Goal: Complete application form

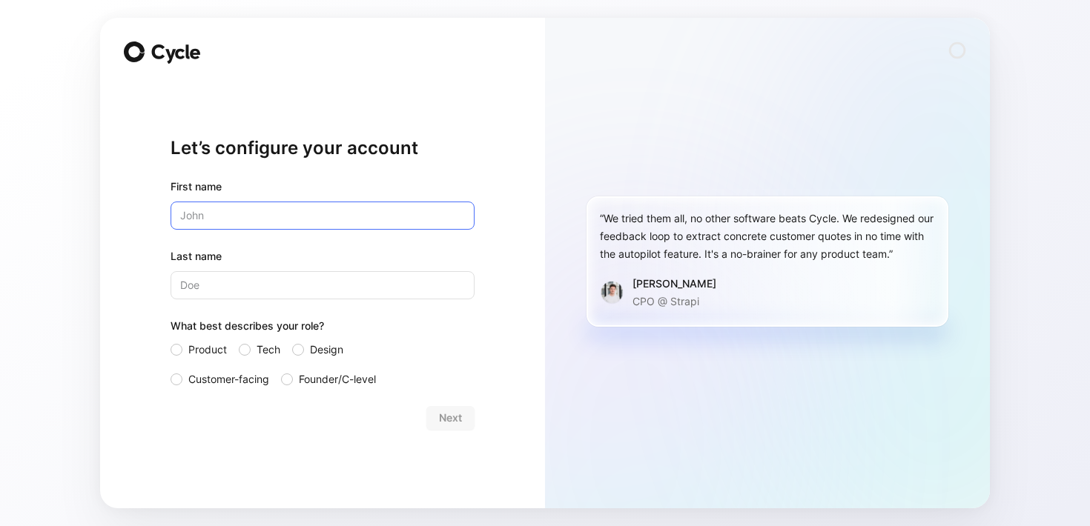
click at [425, 213] on input "text" at bounding box center [322, 216] width 304 height 28
type input "Zoey"
click at [361, 283] on input "Last name" at bounding box center [322, 285] width 304 height 28
type input "Liou"
click at [296, 351] on div at bounding box center [298, 350] width 12 height 12
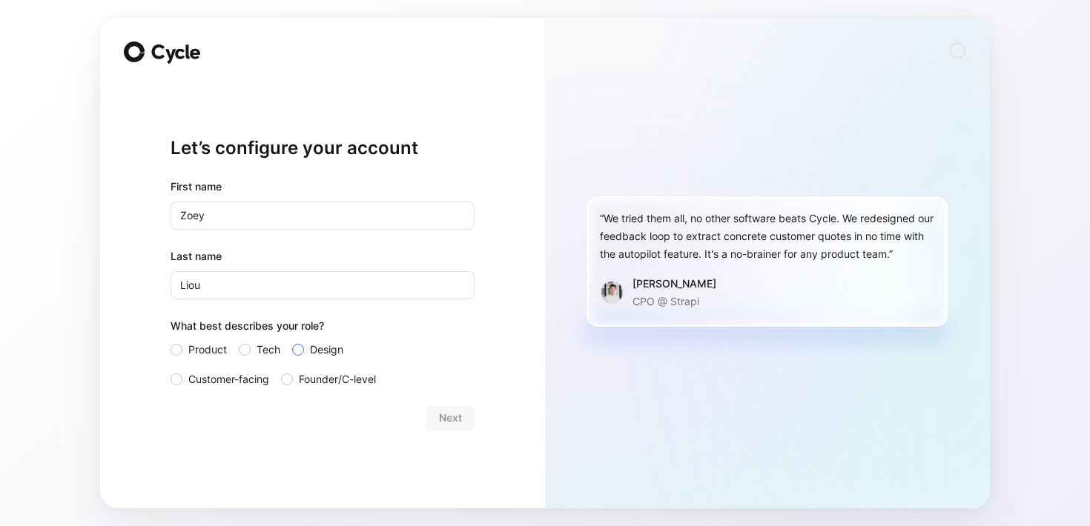
click at [292, 341] on input "Design" at bounding box center [292, 341] width 0 height 0
click at [447, 416] on span "Next" at bounding box center [450, 418] width 23 height 18
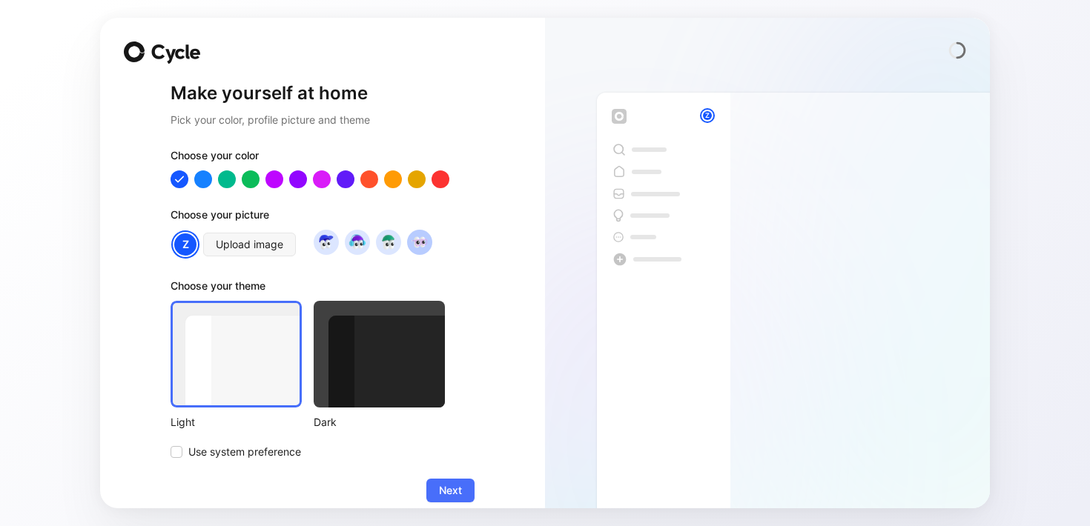
click at [417, 242] on img at bounding box center [419, 242] width 20 height 20
click at [413, 179] on div at bounding box center [416, 179] width 19 height 19
click at [397, 179] on div at bounding box center [392, 179] width 19 height 19
click at [444, 210] on div "Choose your picture" at bounding box center [322, 218] width 304 height 24
click at [452, 492] on span "Next" at bounding box center [450, 491] width 23 height 18
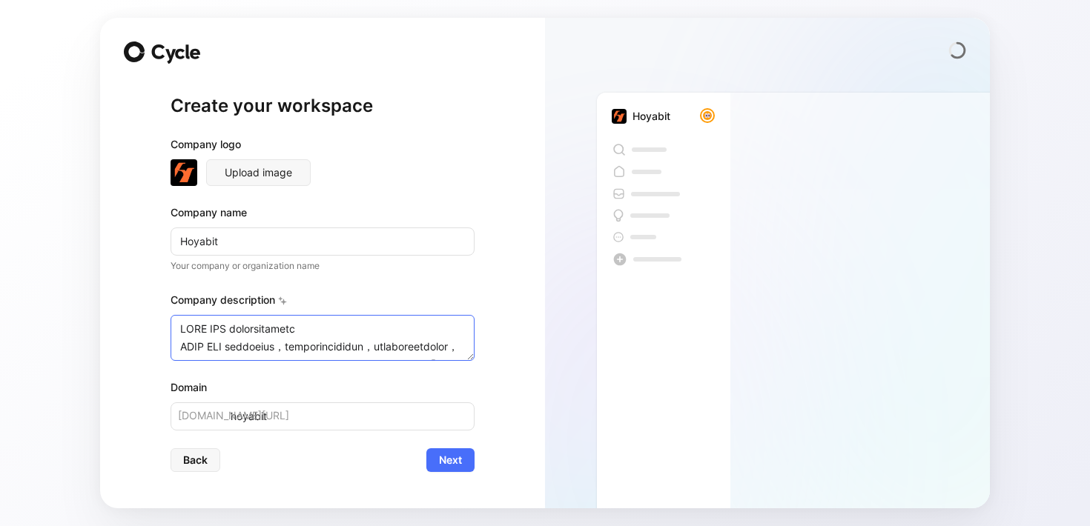
click at [318, 345] on textarea at bounding box center [322, 338] width 304 height 46
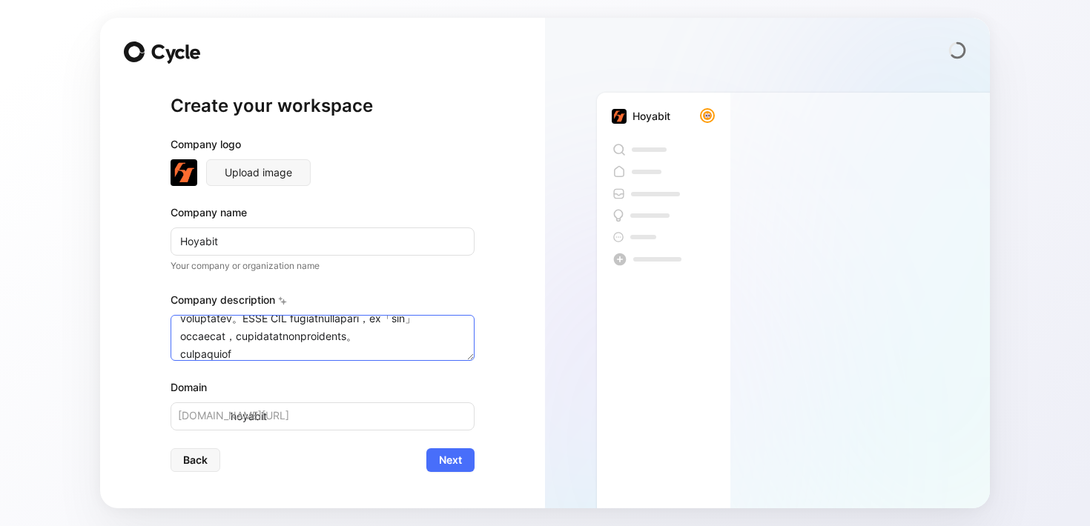
scroll to position [623, 0]
drag, startPoint x: 183, startPoint y: 338, endPoint x: 440, endPoint y: 508, distance: 308.6
click at [440, 508] on div "Create your workspace Company logo Upload image Company name Hoyabit Your compa…" at bounding box center [545, 263] width 1090 height 526
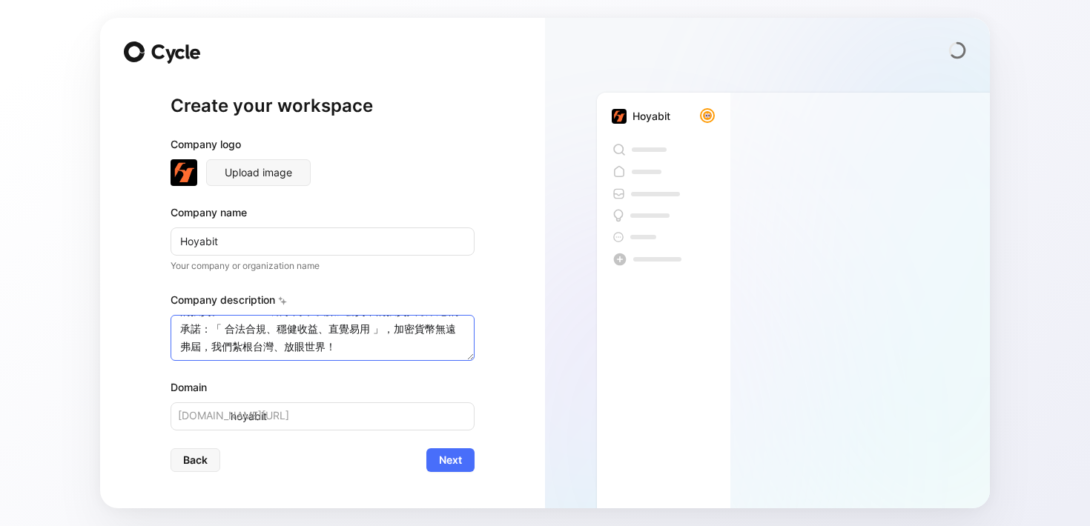
scroll to position [71, 0]
type textarea "HOYA BIT 最友善的國際加密貨幣交易所 HOYA BIT 通過金管會函文核准，是一間合法合規的加密貨幣交易所，首度結合強而有力的全球戰略夥伴，24 小時…"
click at [552, 457] on div "Hoyabit" at bounding box center [767, 283] width 445 height 449
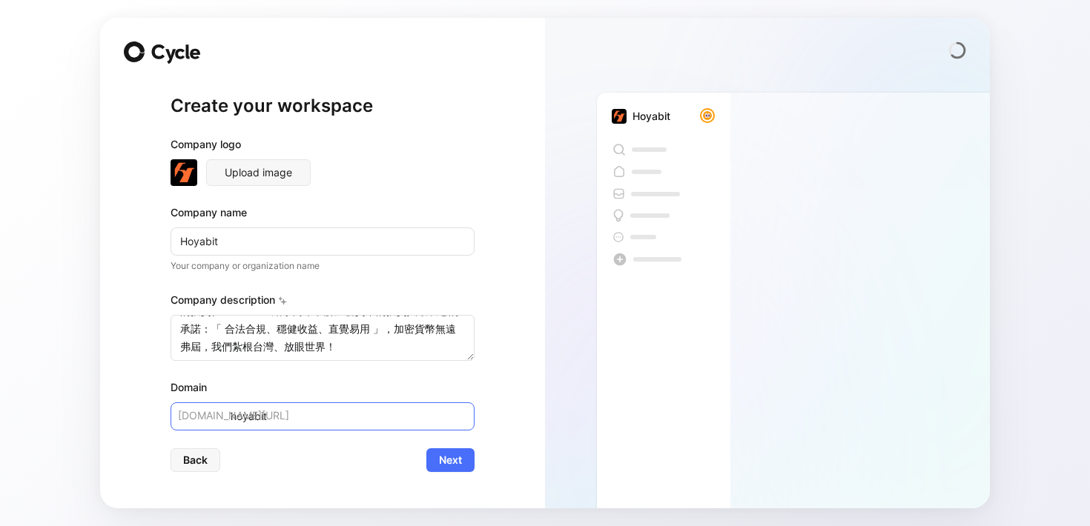
click at [270, 409] on input "hoyabit" at bounding box center [322, 416] width 304 height 28
click at [277, 444] on form "Company logo Upload image Company name Hoyabit Your company or organization nam…" at bounding box center [322, 304] width 304 height 336
click at [460, 462] on span "Next" at bounding box center [450, 460] width 23 height 18
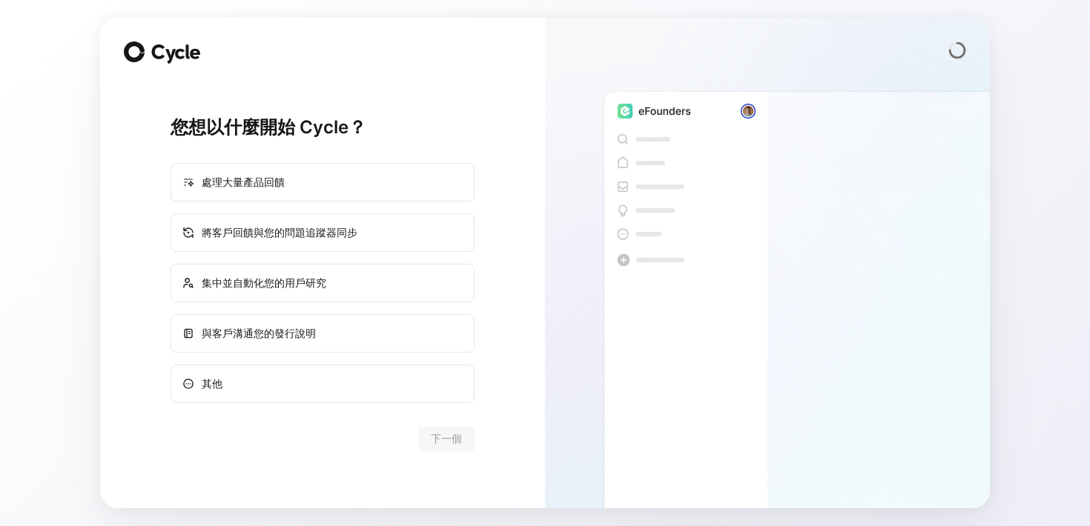
click at [532, 193] on div "您想以什麼開始 Cycle？ 處理大量產品回饋 將客戶回饋與您的問題追蹤器同步 集中並自動化您的用戶研究 與客戶溝通您的發行說明 其他 下一個" at bounding box center [322, 263] width 445 height 491
click at [423, 382] on div "其他" at bounding box center [322, 384] width 301 height 36
click at [172, 366] on input "其他" at bounding box center [171, 365] width 1 height 1
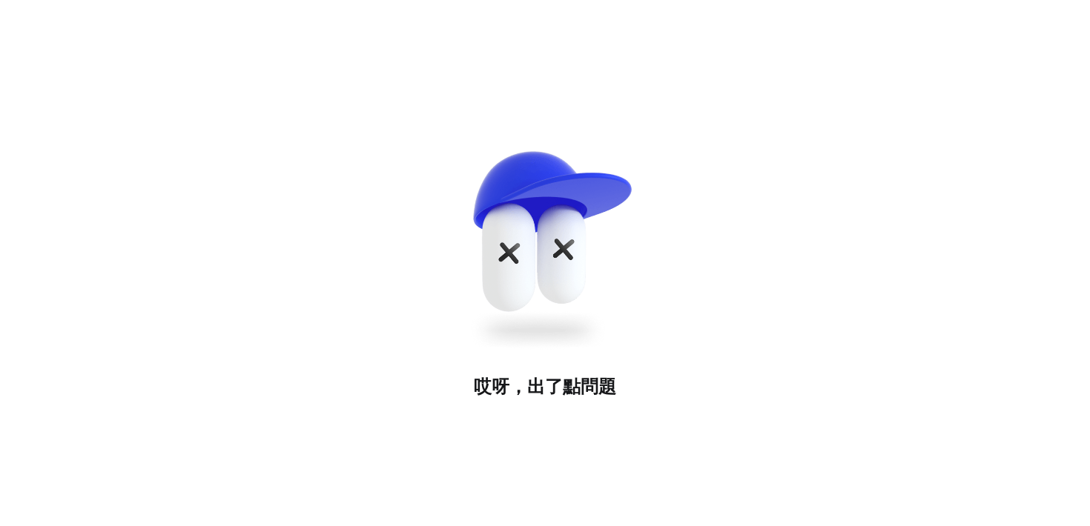
click at [519, 213] on img at bounding box center [545, 245] width 206 height 236
click at [461, 130] on img at bounding box center [545, 245] width 206 height 236
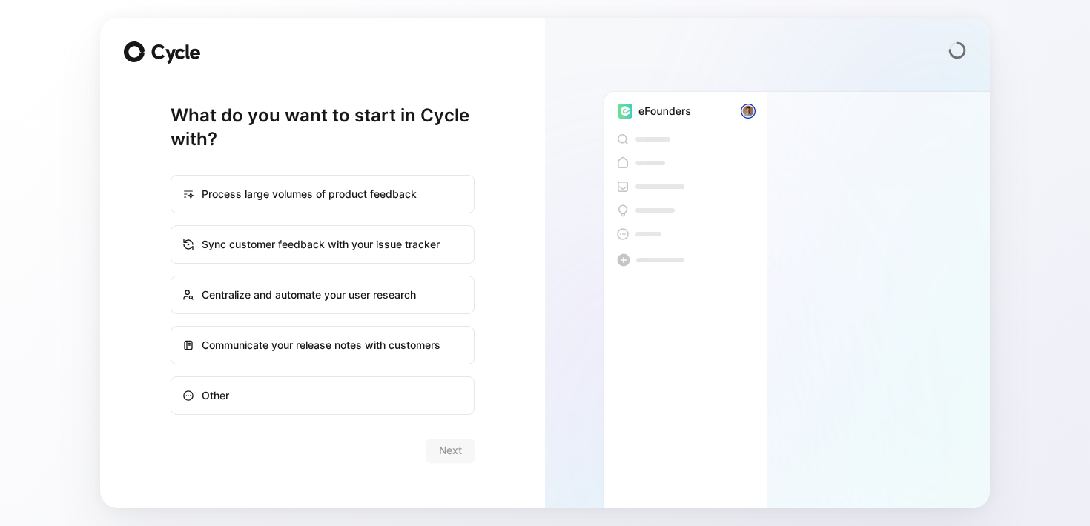
click at [351, 381] on div "Other" at bounding box center [322, 396] width 301 height 36
click at [172, 378] on input "Other" at bounding box center [171, 377] width 1 height 1
radio input "true"
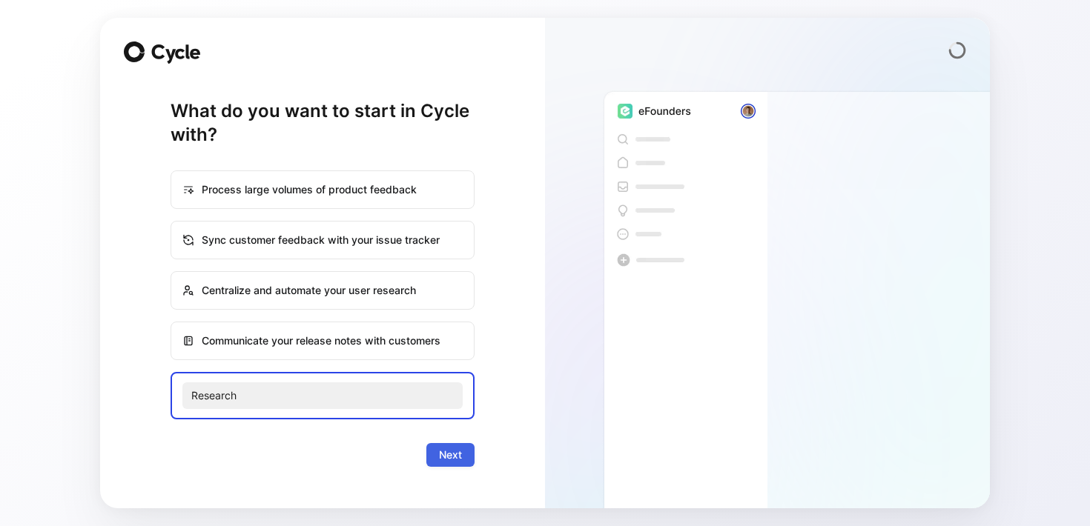
type input "Research"
click at [453, 456] on span "Next" at bounding box center [450, 455] width 23 height 18
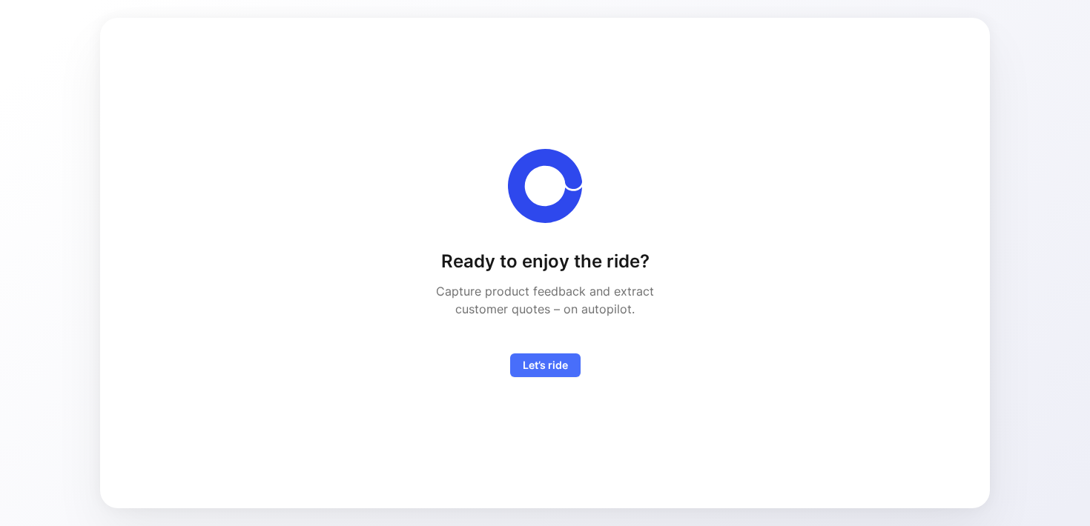
click at [598, 263] on h1 "Ready to enjoy the ride?" at bounding box center [545, 262] width 208 height 24
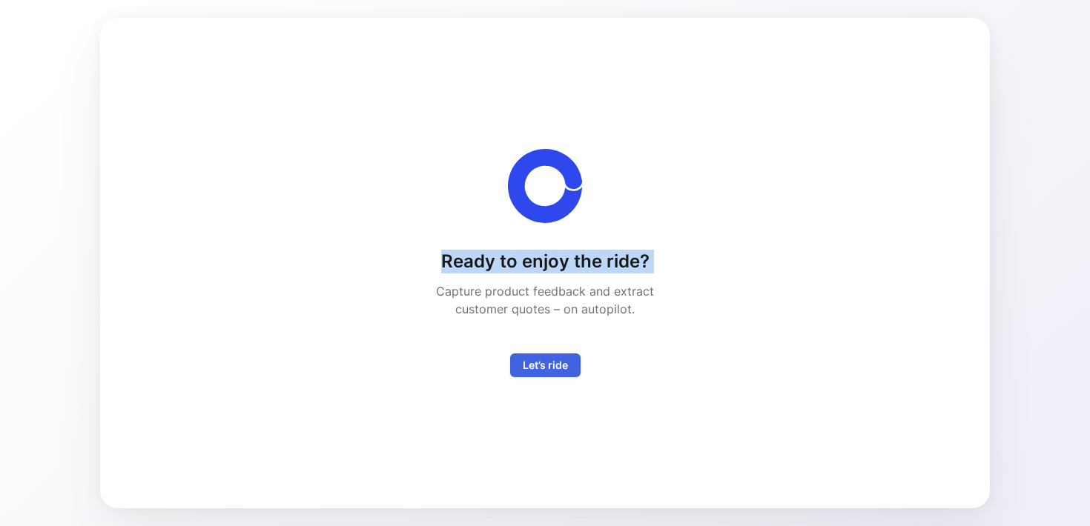
click at [549, 362] on span "Let’s ride" at bounding box center [545, 366] width 45 height 18
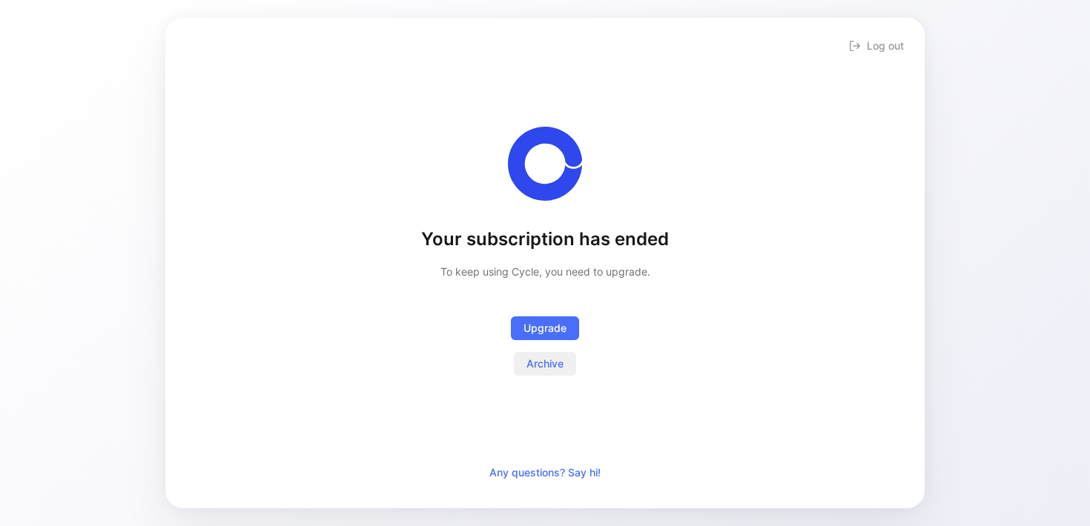
click at [551, 361] on span "Archive" at bounding box center [544, 364] width 37 height 18
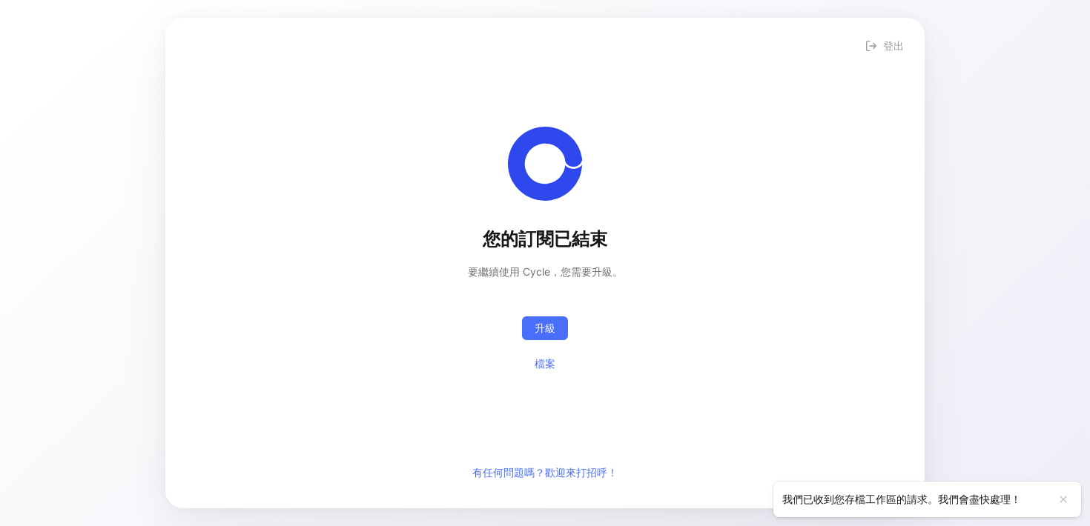
click at [643, 279] on div "您的訂閱已結束 要繼續使用 Cycle，您需要升級。 升級 檔案" at bounding box center [545, 252] width 712 height 420
